Goal: Task Accomplishment & Management: Use online tool/utility

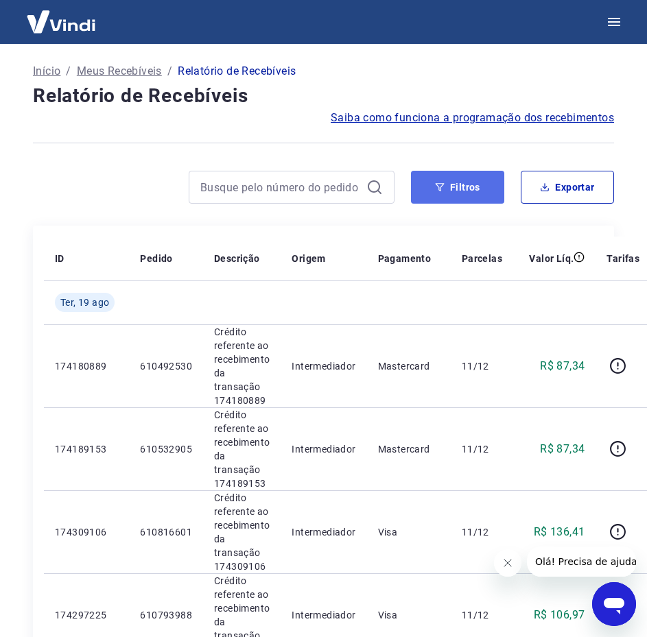
drag, startPoint x: 469, startPoint y: 180, endPoint x: 470, endPoint y: 171, distance: 8.9
click at [469, 180] on button "Filtros" at bounding box center [457, 187] width 93 height 33
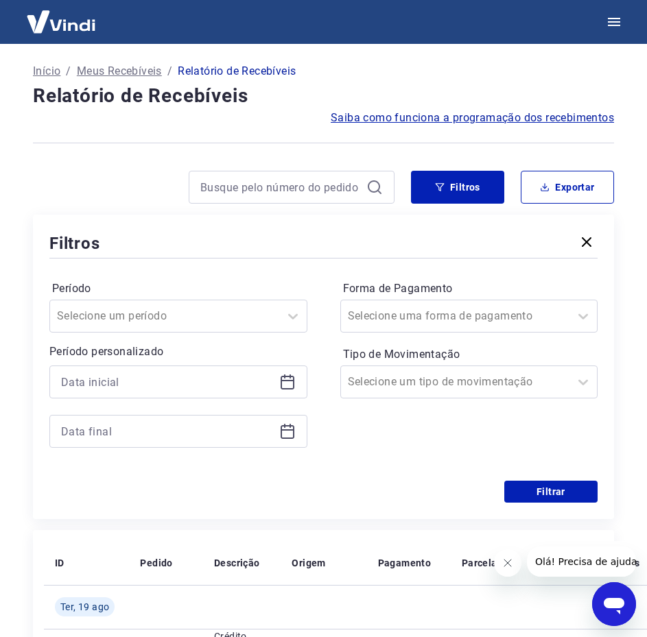
click at [293, 381] on icon at bounding box center [288, 380] width 14 height 1
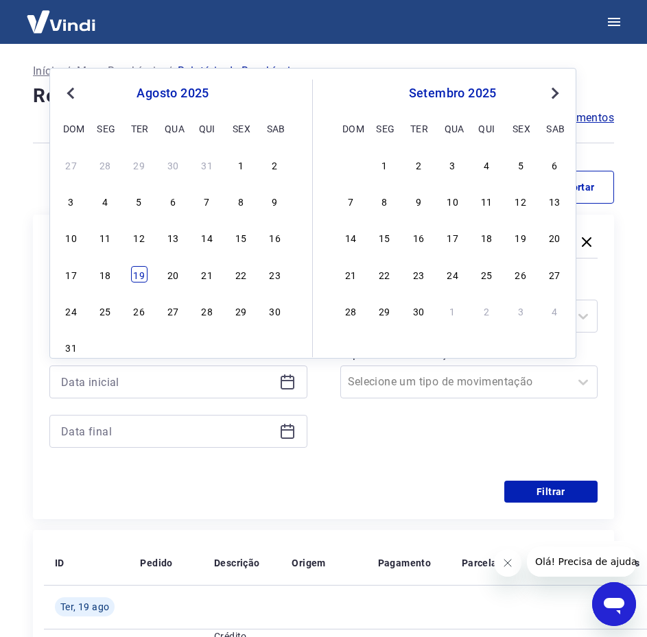
click at [142, 278] on div "19" at bounding box center [139, 274] width 16 height 16
type input "[DATE]"
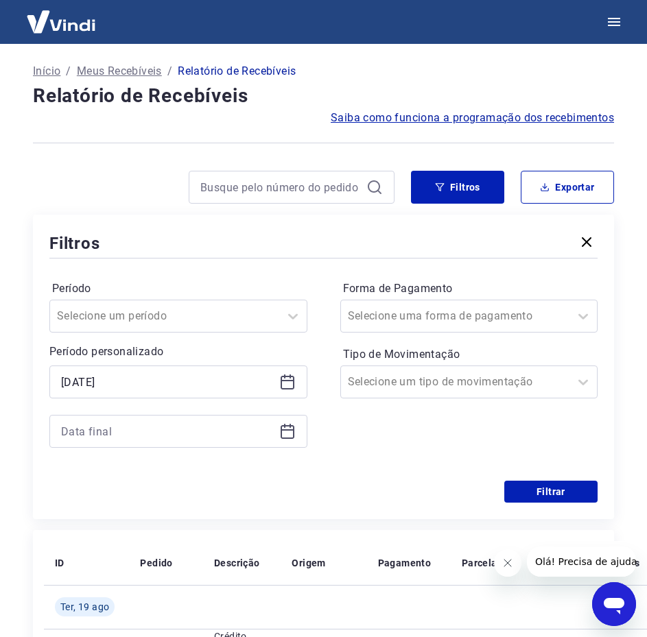
click at [285, 431] on icon at bounding box center [287, 431] width 16 height 16
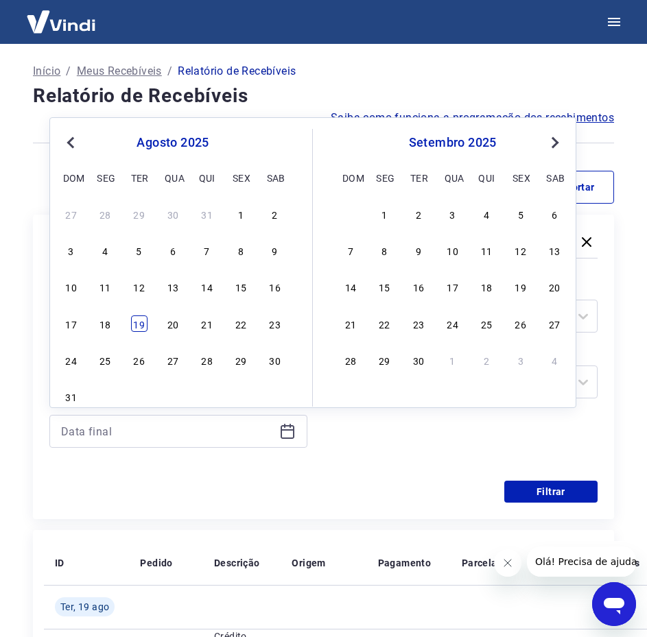
click at [136, 328] on div "19" at bounding box center [139, 323] width 16 height 16
type input "[DATE]"
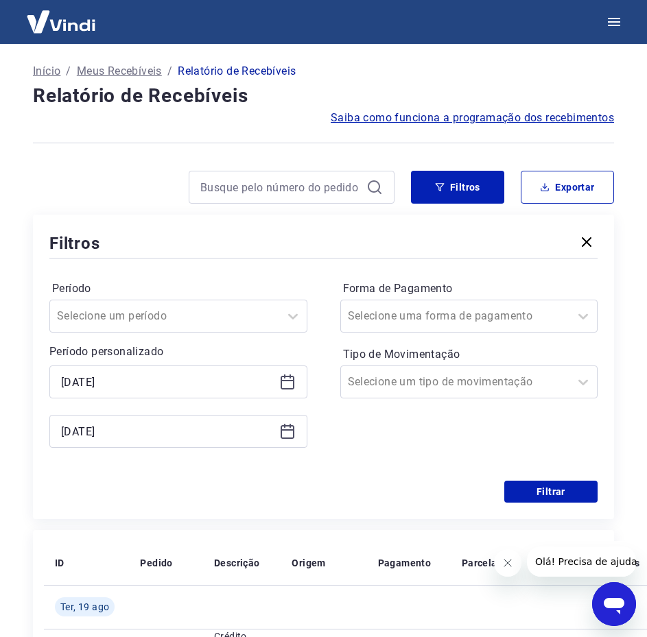
click at [423, 437] on div "Forma de Pagamento Selecione uma forma de pagamento Tipo de Movimentação Seleci…" at bounding box center [469, 371] width 258 height 187
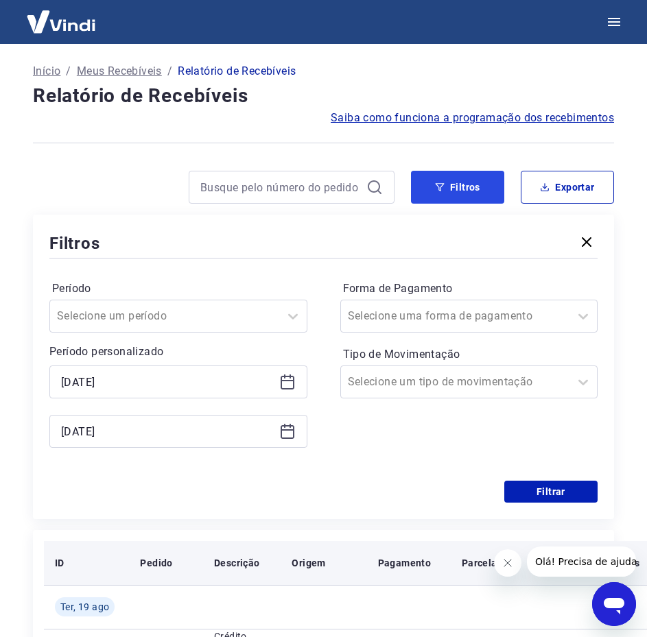
drag, startPoint x: 451, startPoint y: 199, endPoint x: 539, endPoint y: 251, distance: 102.7
click at [451, 199] on button "Filtros" at bounding box center [457, 187] width 93 height 33
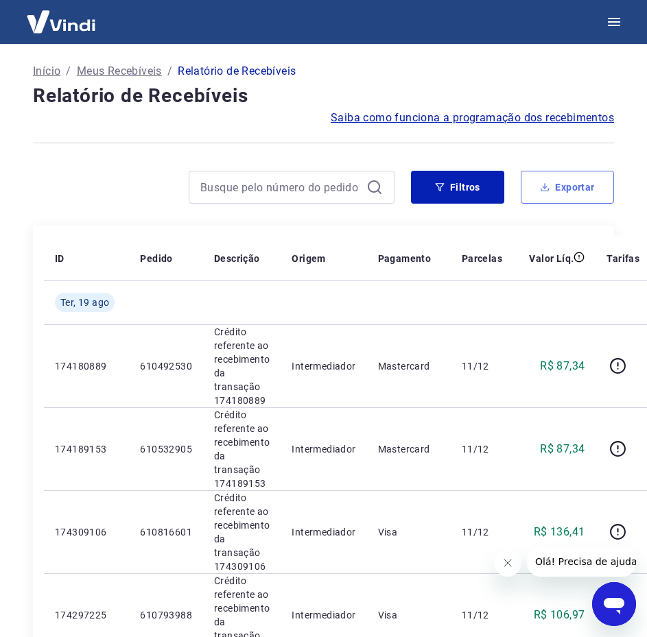
click at [562, 194] on button "Exportar" at bounding box center [567, 187] width 93 height 33
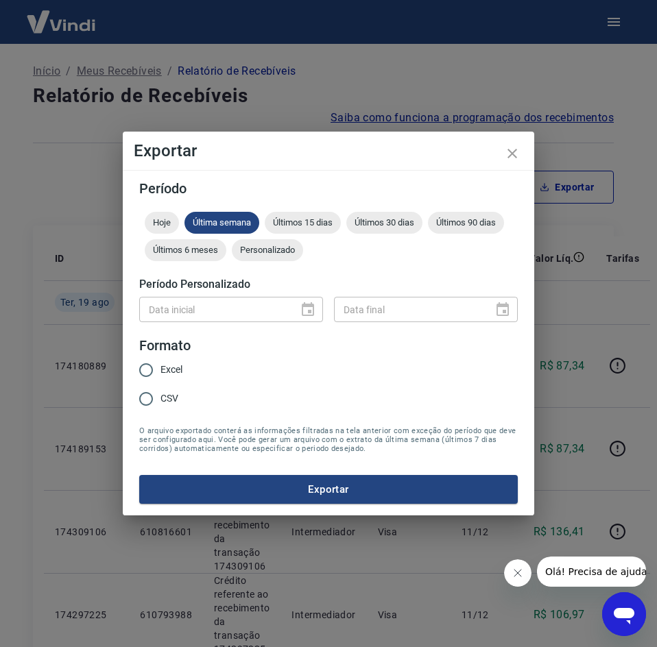
click at [173, 372] on span "Excel" at bounding box center [171, 370] width 22 height 14
click at [160, 372] on input "Excel" at bounding box center [146, 370] width 29 height 29
radio input "true"
drag, startPoint x: 352, startPoint y: 493, endPoint x: 369, endPoint y: 479, distance: 22.4
click at [353, 493] on button "Exportar" at bounding box center [328, 489] width 379 height 29
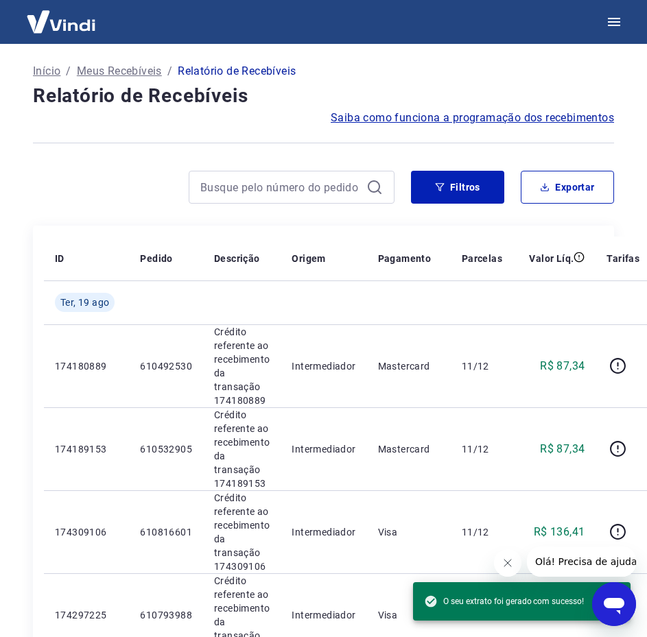
drag, startPoint x: 530, startPoint y: 58, endPoint x: 485, endPoint y: 67, distance: 46.1
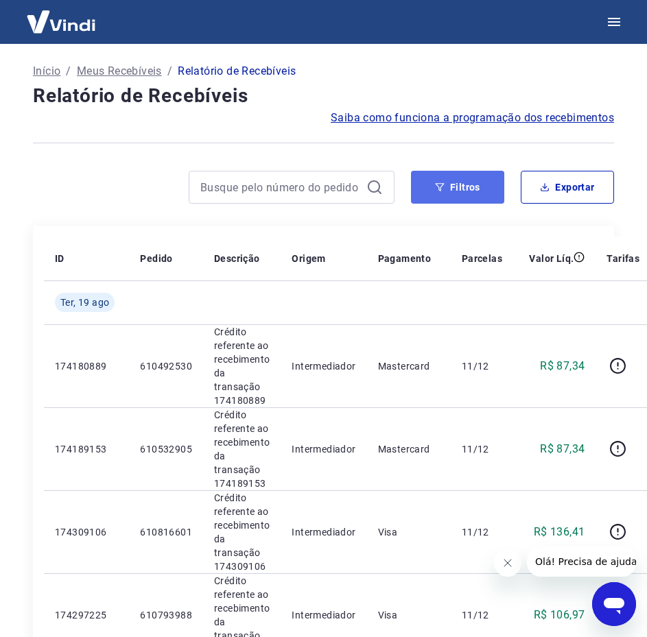
drag, startPoint x: 436, startPoint y: 192, endPoint x: 429, endPoint y: 193, distance: 7.0
click at [436, 192] on button "Filtros" at bounding box center [457, 187] width 93 height 33
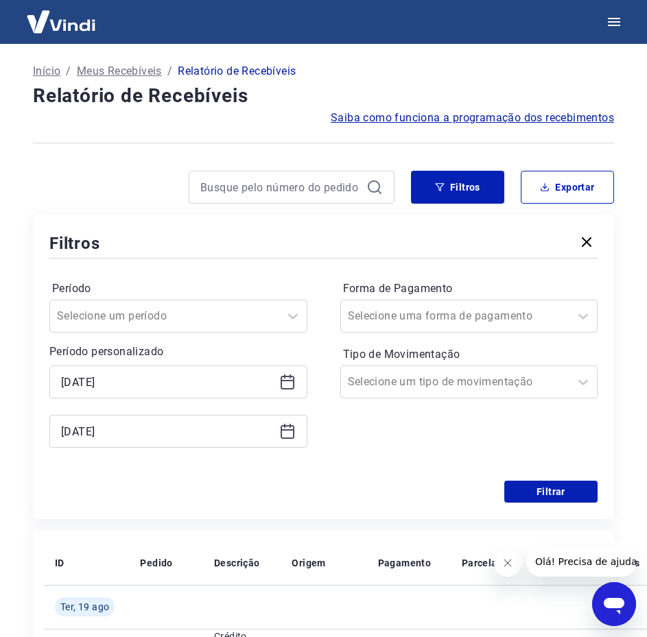
click at [285, 385] on icon at bounding box center [287, 382] width 16 height 16
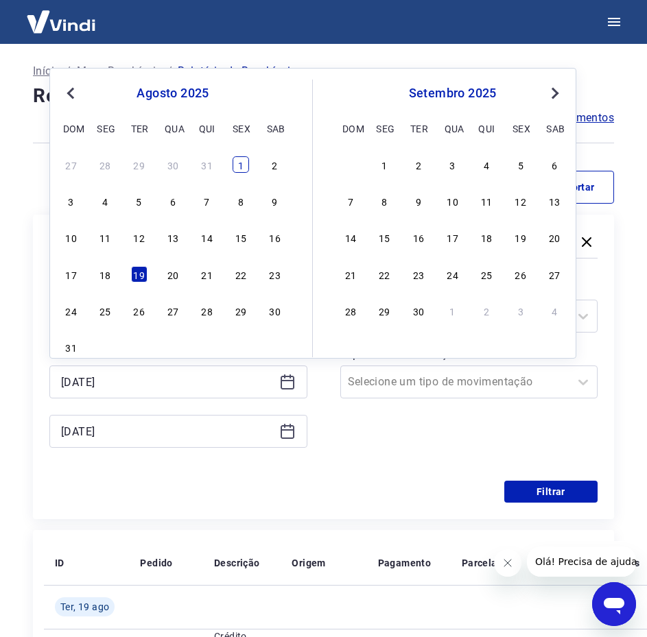
click at [243, 165] on div "1" at bounding box center [241, 164] width 16 height 16
type input "[DATE]"
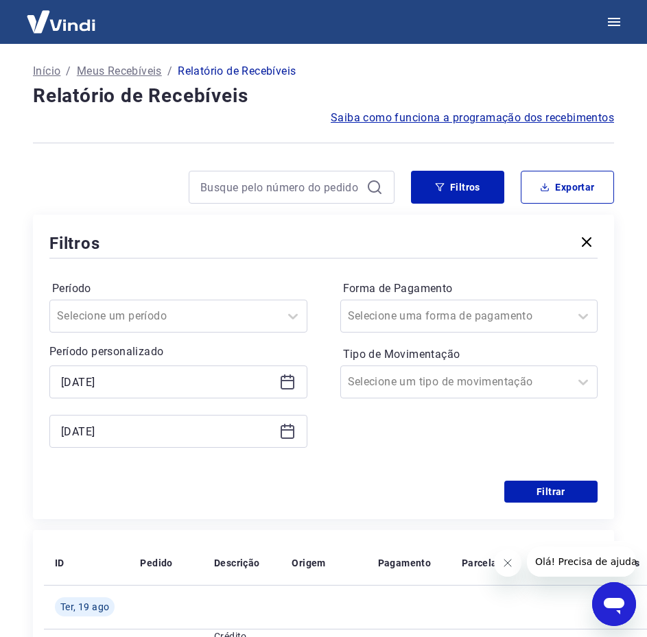
click at [290, 436] on icon at bounding box center [287, 431] width 16 height 16
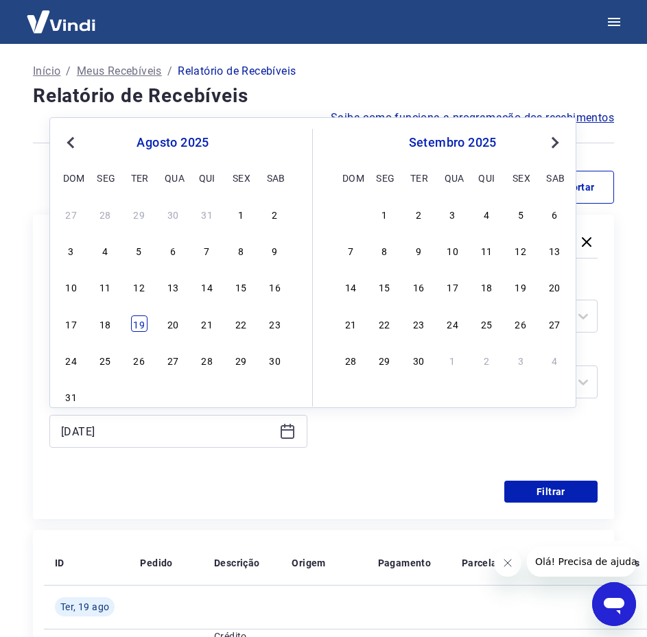
click at [138, 324] on div "19" at bounding box center [139, 323] width 16 height 16
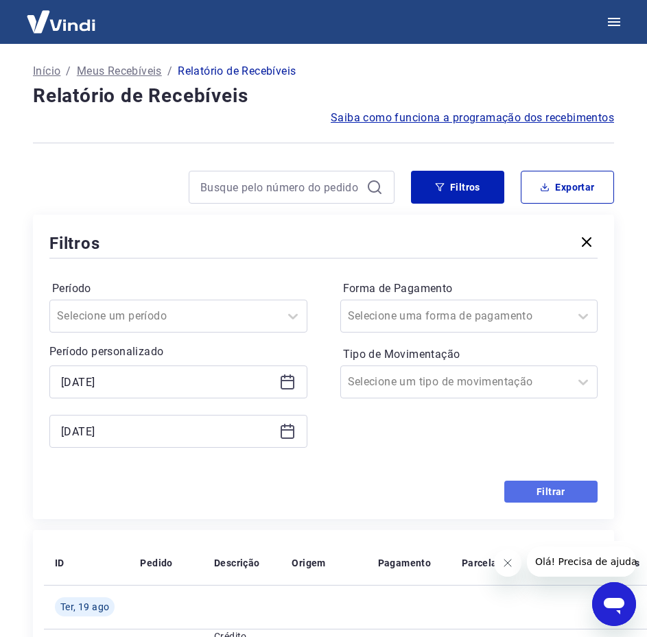
click at [554, 490] on button "Filtrar" at bounding box center [550, 492] width 93 height 22
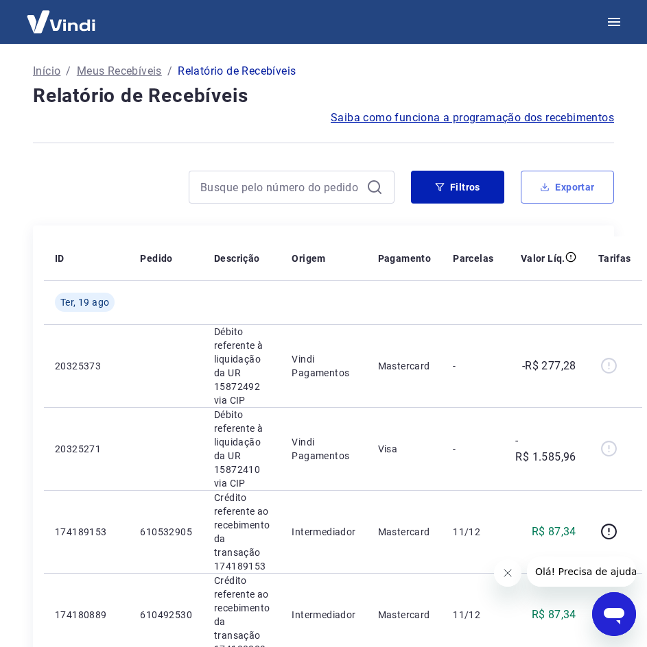
click at [537, 189] on button "Exportar" at bounding box center [567, 187] width 93 height 33
type input "[DATE]"
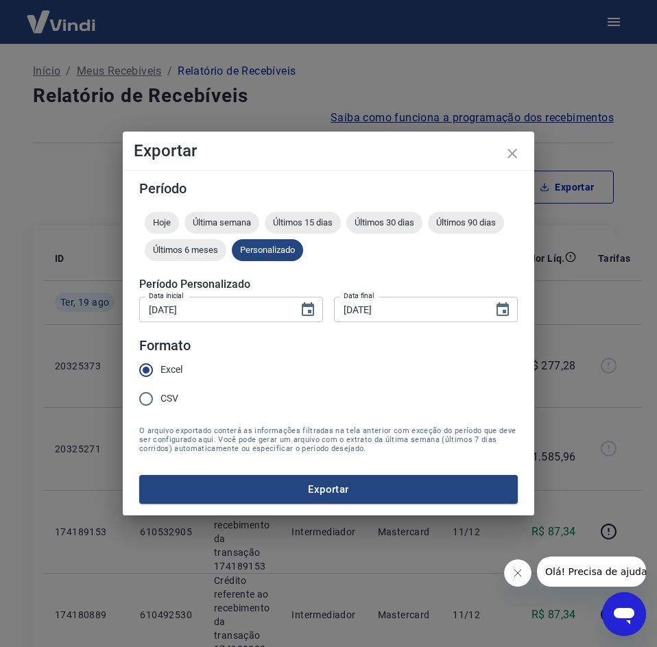
click at [360, 488] on button "Exportar" at bounding box center [328, 489] width 379 height 29
